Goal: Task Accomplishment & Management: Manage account settings

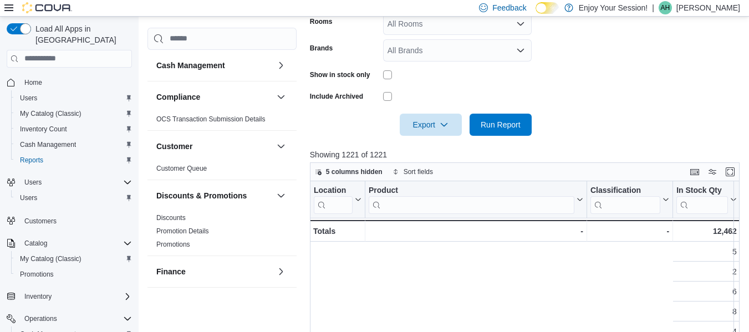
scroll to position [0, 478]
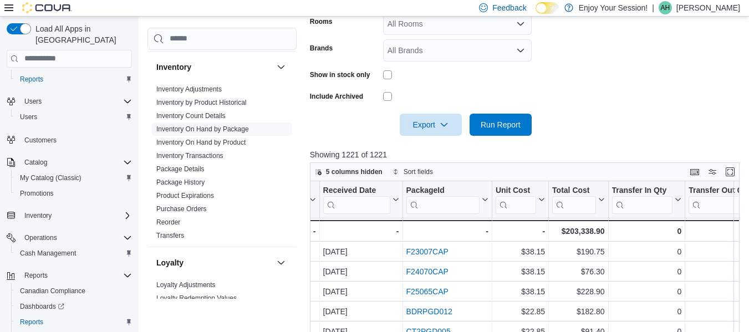
click at [714, 12] on p "[PERSON_NAME]" at bounding box center [708, 7] width 64 height 13
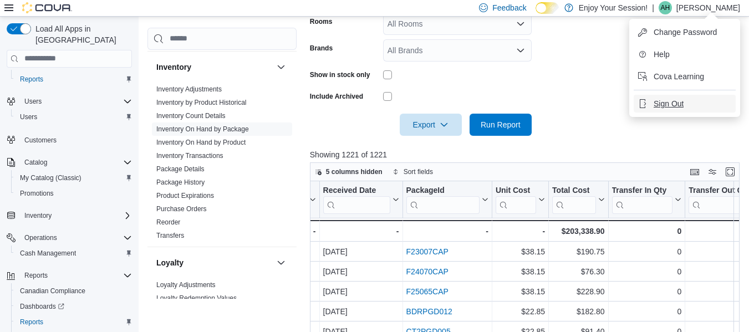
click at [669, 107] on span "Sign Out" at bounding box center [669, 103] width 30 height 11
